Goal: Task Accomplishment & Management: Manage account settings

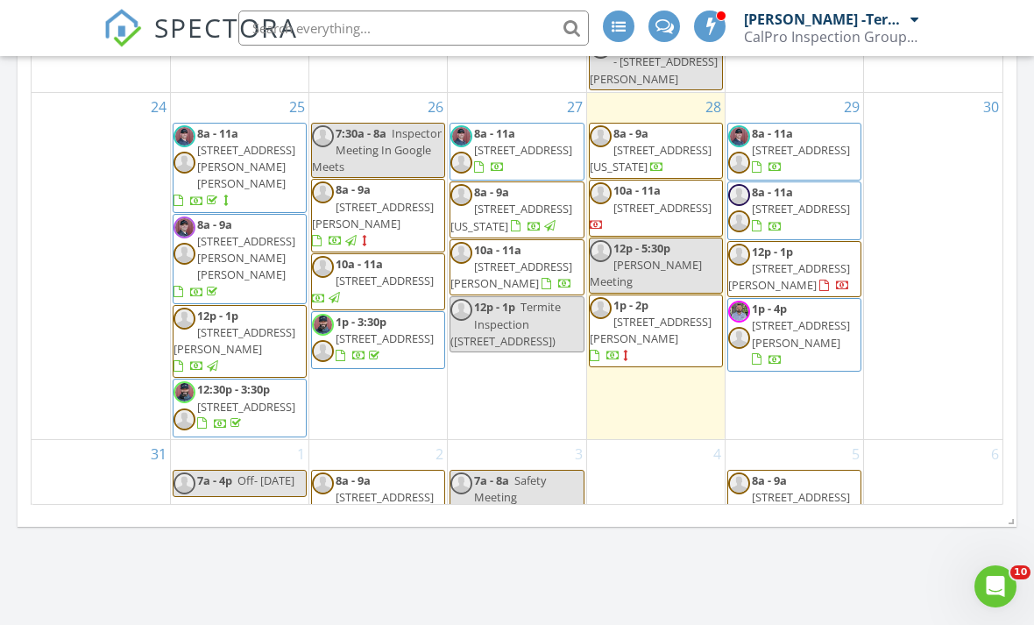
scroll to position [1036, 0]
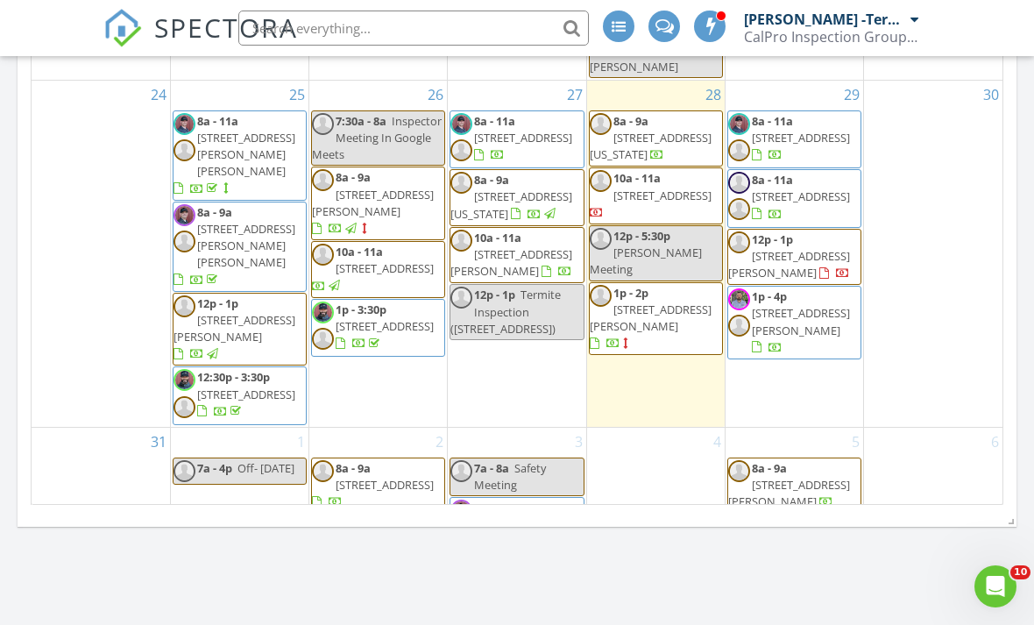
click at [930, 207] on div "30" at bounding box center [933, 254] width 138 height 346
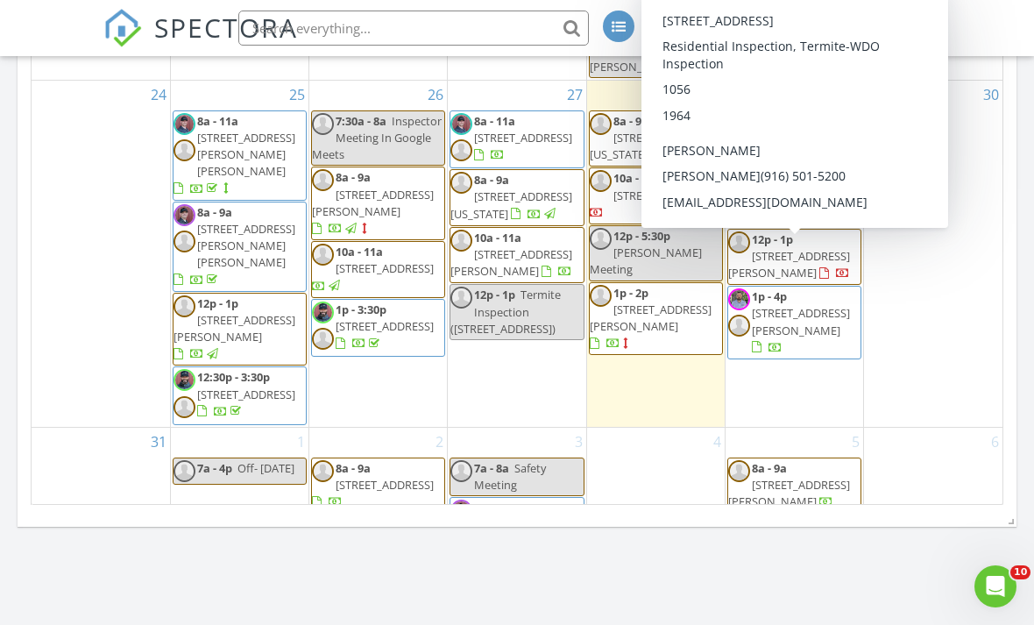
click at [803, 204] on span "[STREET_ADDRESS]" at bounding box center [801, 196] width 98 height 16
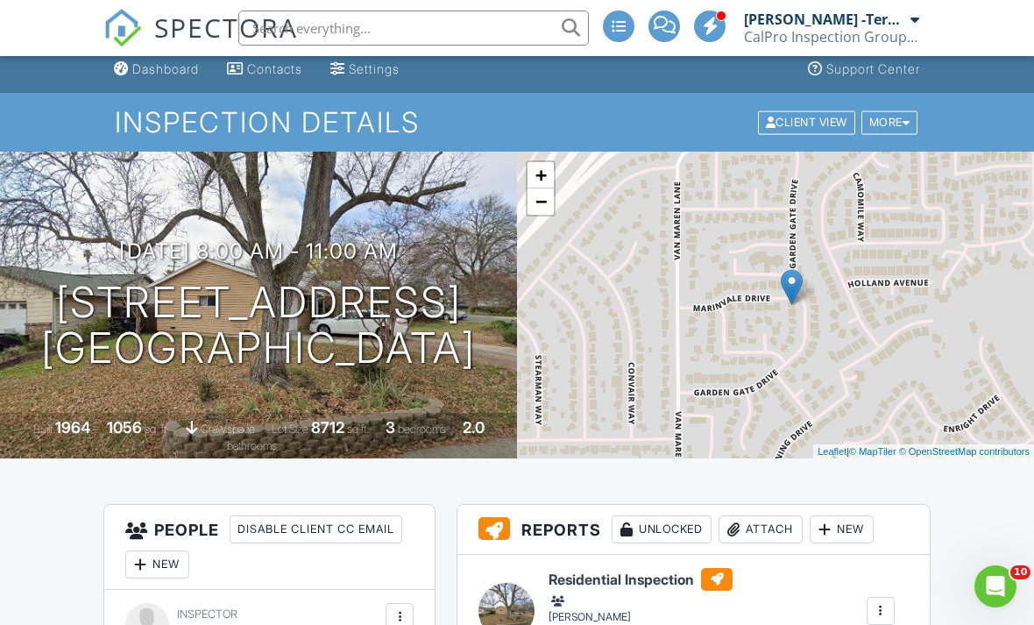
scroll to position [0, 32]
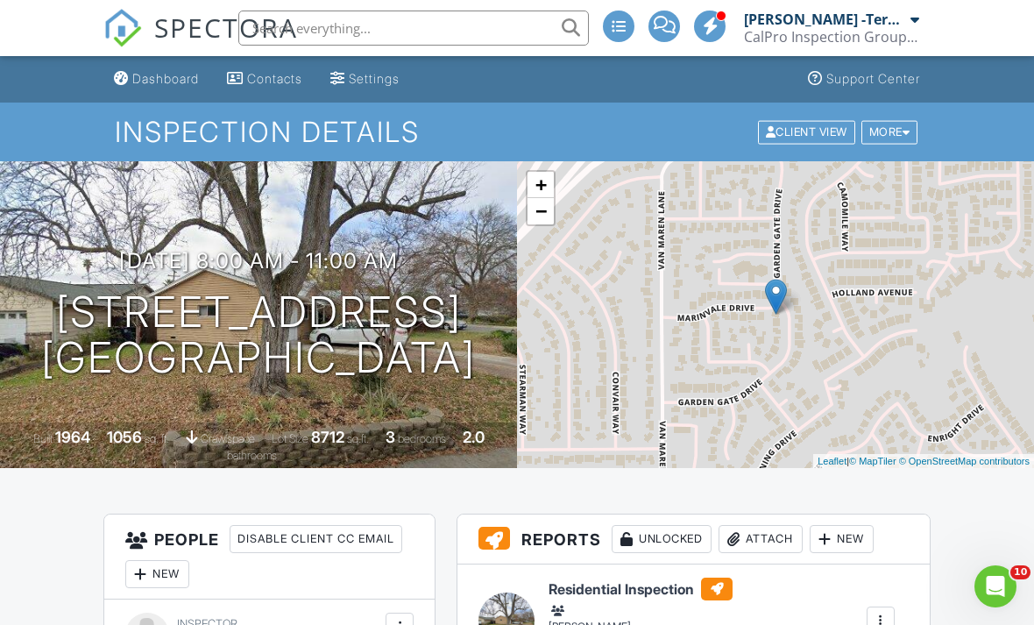
click at [178, 30] on span "SPECTORA" at bounding box center [226, 27] width 144 height 37
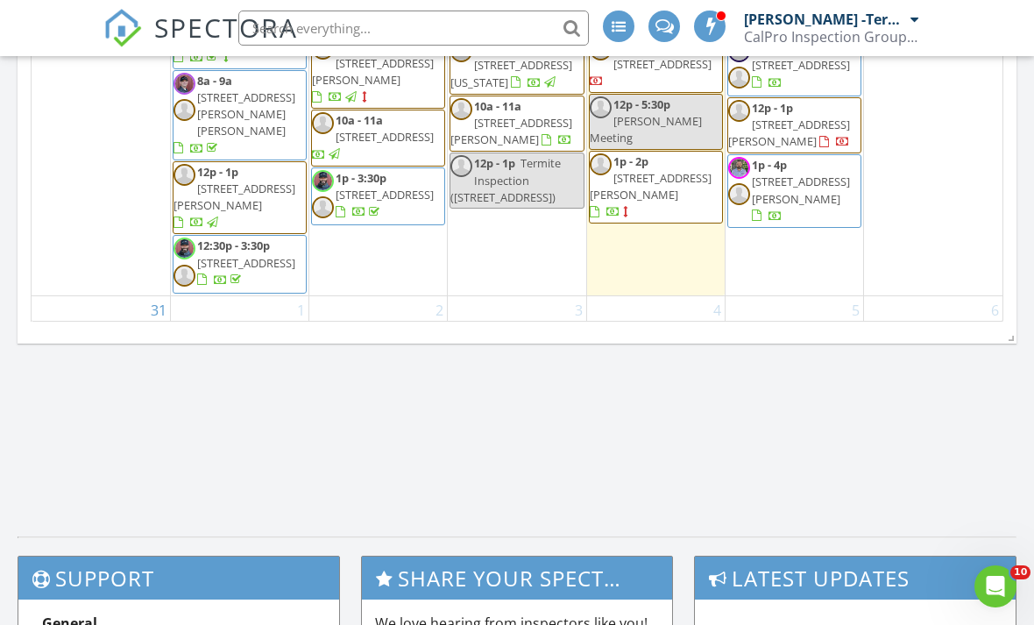
scroll to position [989, 0]
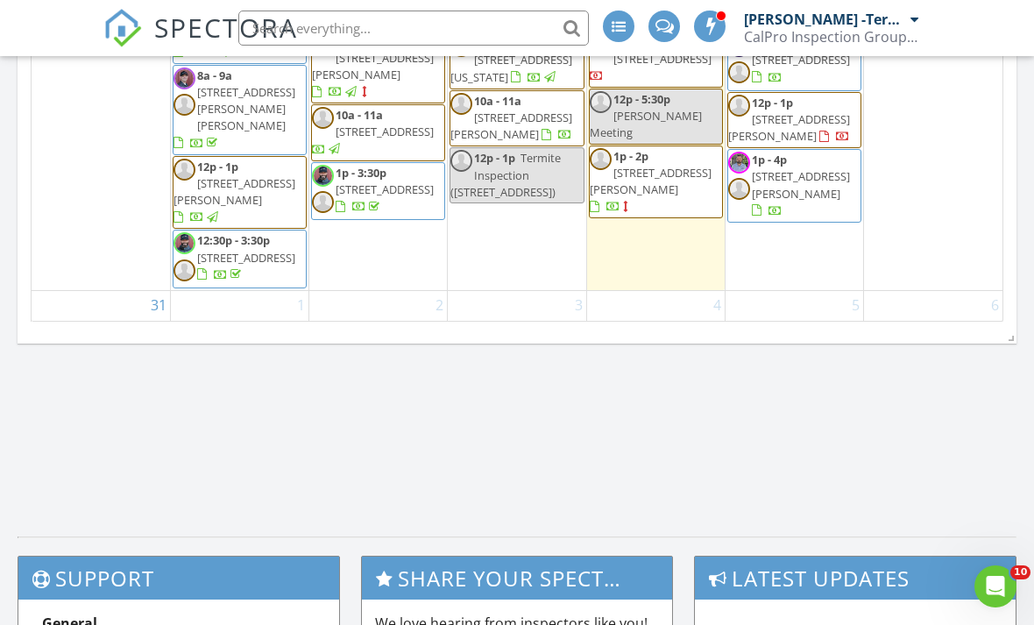
click at [920, 183] on div "30" at bounding box center [933, 117] width 138 height 346
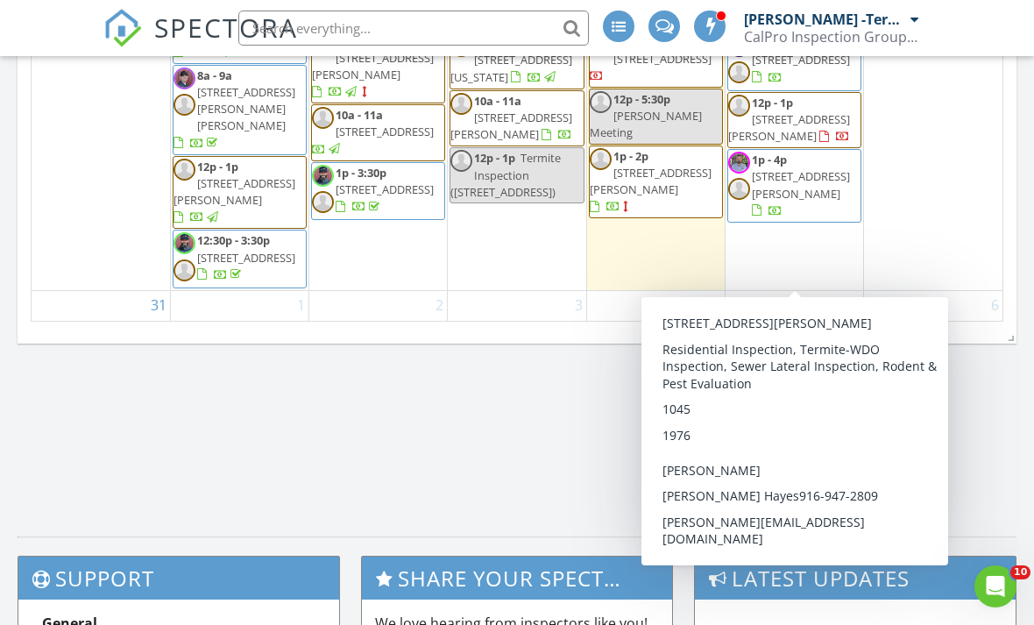
click at [787, 201] on span "[STREET_ADDRESS][PERSON_NAME]" at bounding box center [801, 184] width 98 height 32
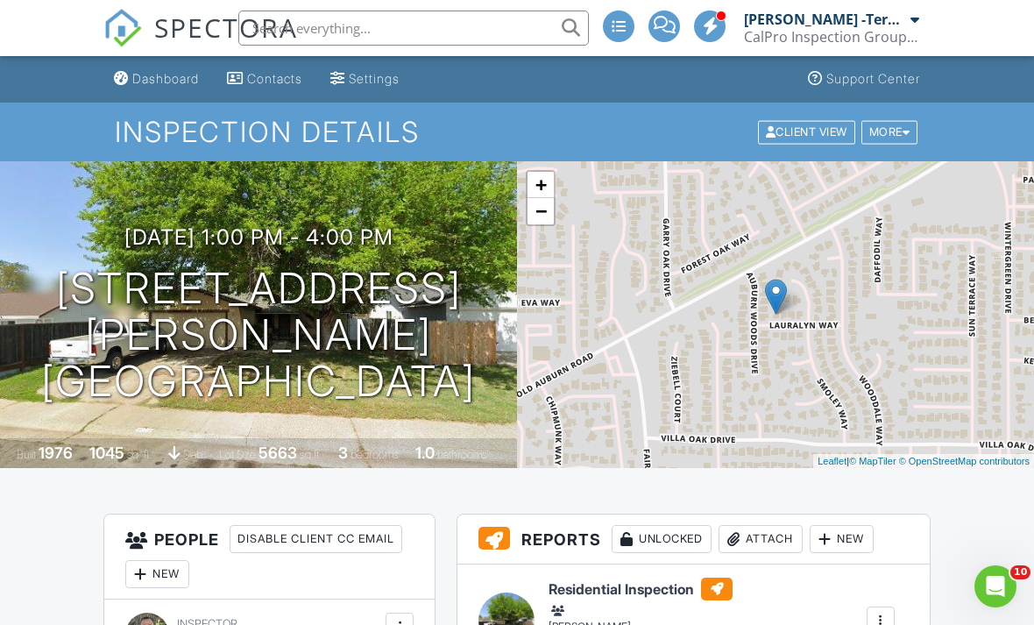
click at [167, 24] on span "SPECTORA" at bounding box center [226, 27] width 144 height 37
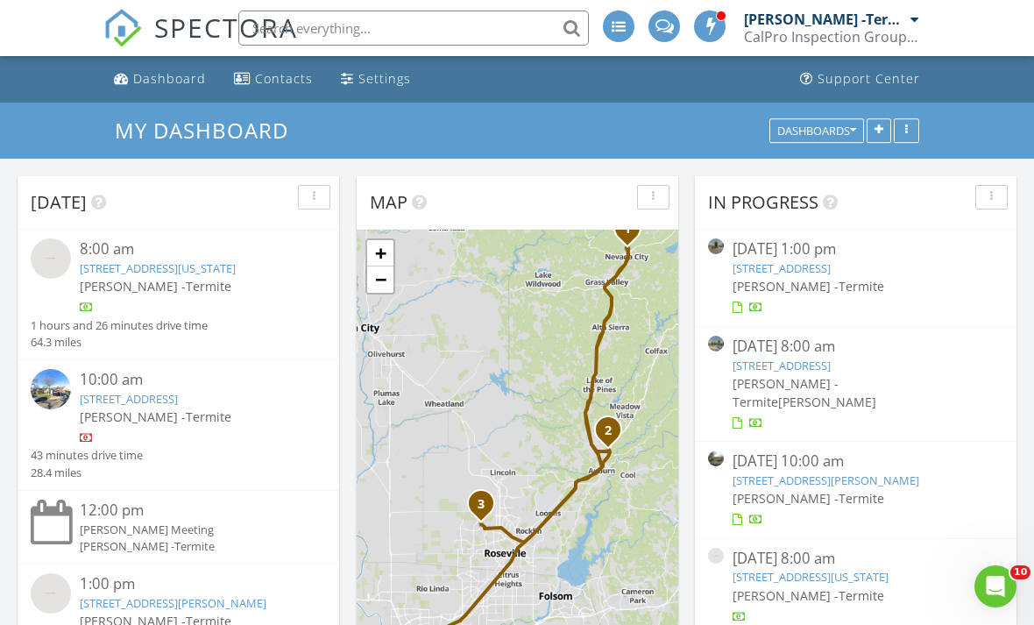
scroll to position [60, 0]
